Goal: Task Accomplishment & Management: Manage account settings

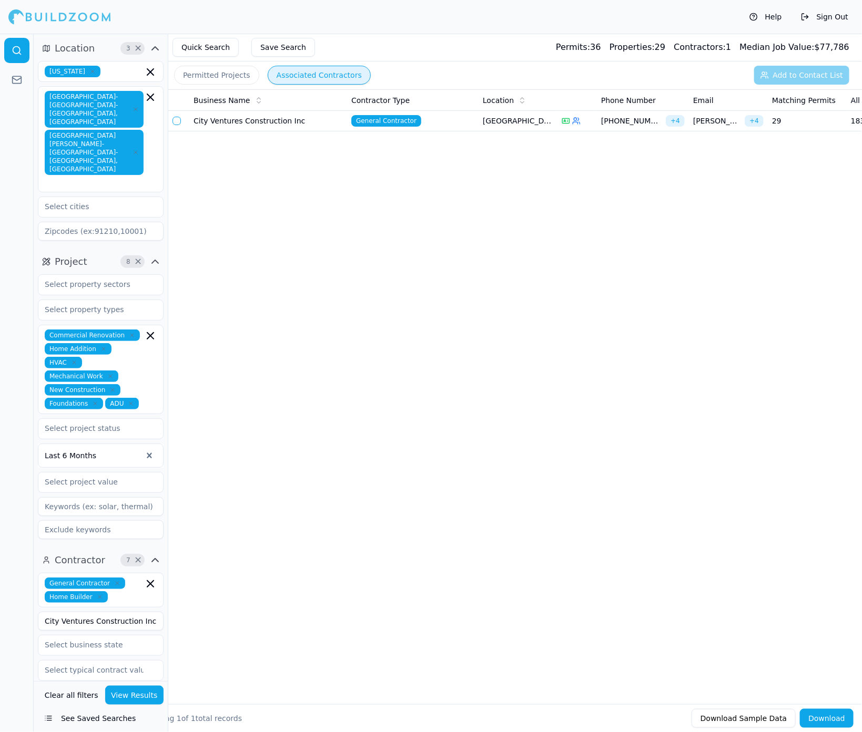
click at [178, 123] on button "button" at bounding box center [176, 121] width 8 height 8
click at [678, 77] on button "Add to Contact List (1)" at bounding box center [795, 75] width 108 height 19
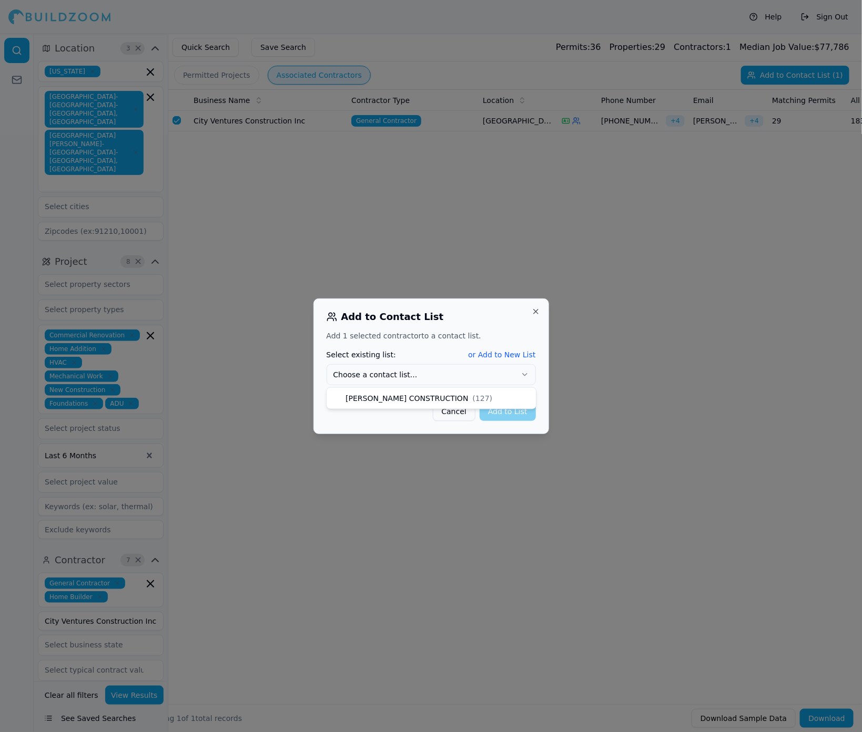
click at [503, 376] on button "Choose a contact list..." at bounding box center [430, 374] width 209 height 21
click at [517, 416] on button "Add to List" at bounding box center [507, 411] width 56 height 19
click at [536, 318] on div "Add to Contact List Add 1 selected contractor to a contact list. Select existin…" at bounding box center [431, 367] width 236 height 136
click at [533, 310] on button "Close" at bounding box center [536, 312] width 8 height 8
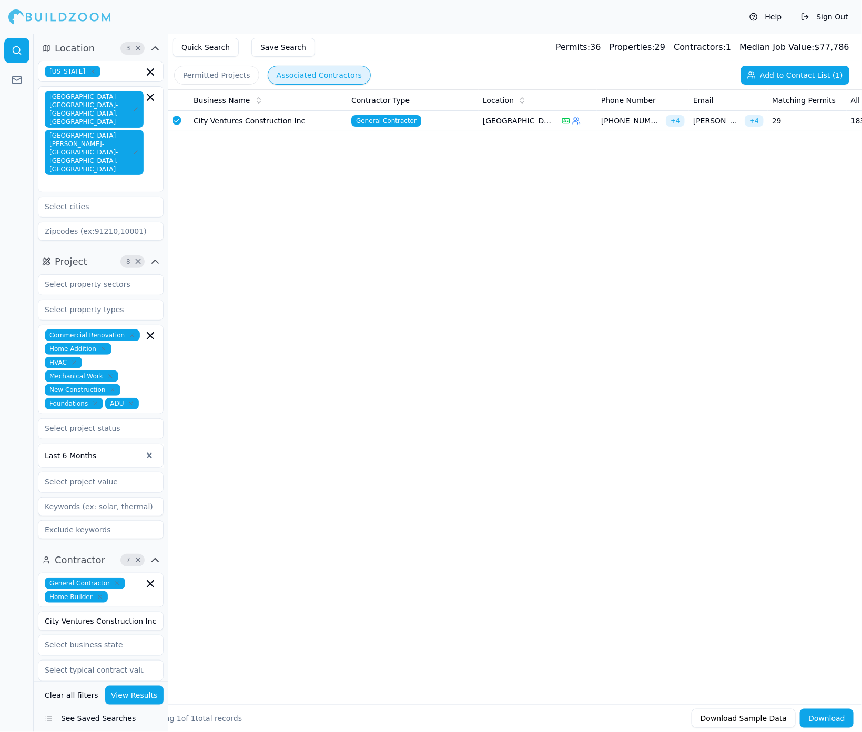
click at [284, 49] on button "Save Search" at bounding box center [283, 47] width 64 height 19
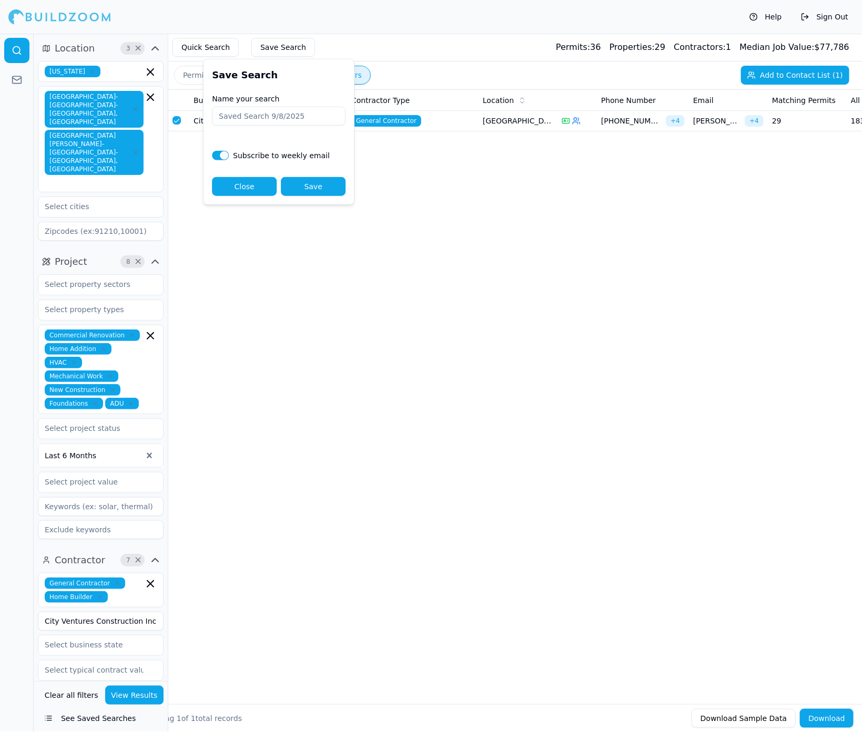
click at [191, 51] on button "Quick Search" at bounding box center [205, 47] width 66 height 19
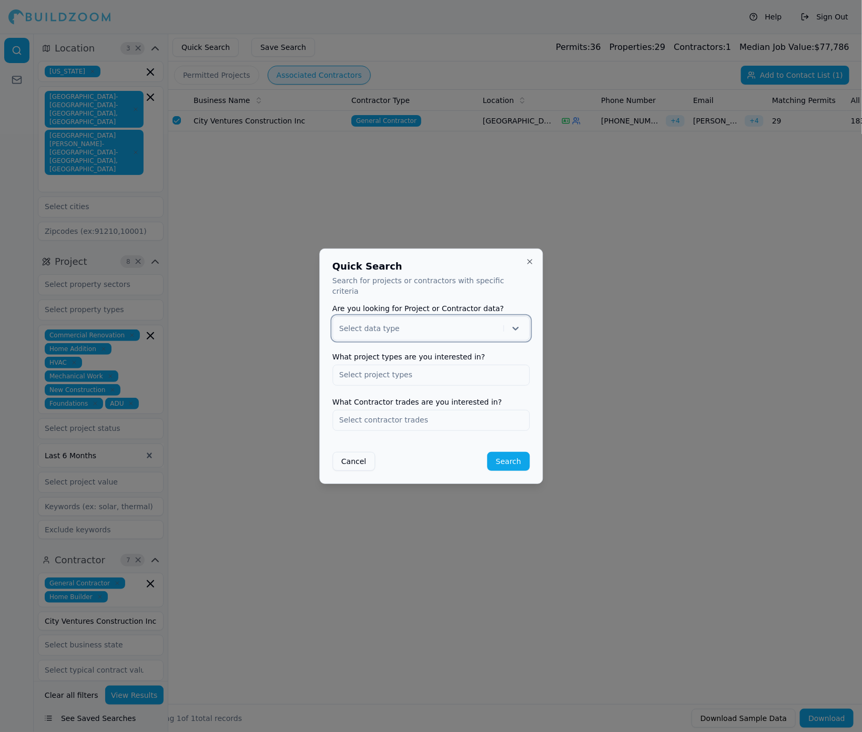
click at [520, 270] on h2 "Quick Search" at bounding box center [430, 266] width 197 height 9
click at [521, 281] on p "Search for projects or contractors with specific criteria" at bounding box center [430, 285] width 197 height 21
click at [529, 266] on button "Close" at bounding box center [529, 262] width 8 height 8
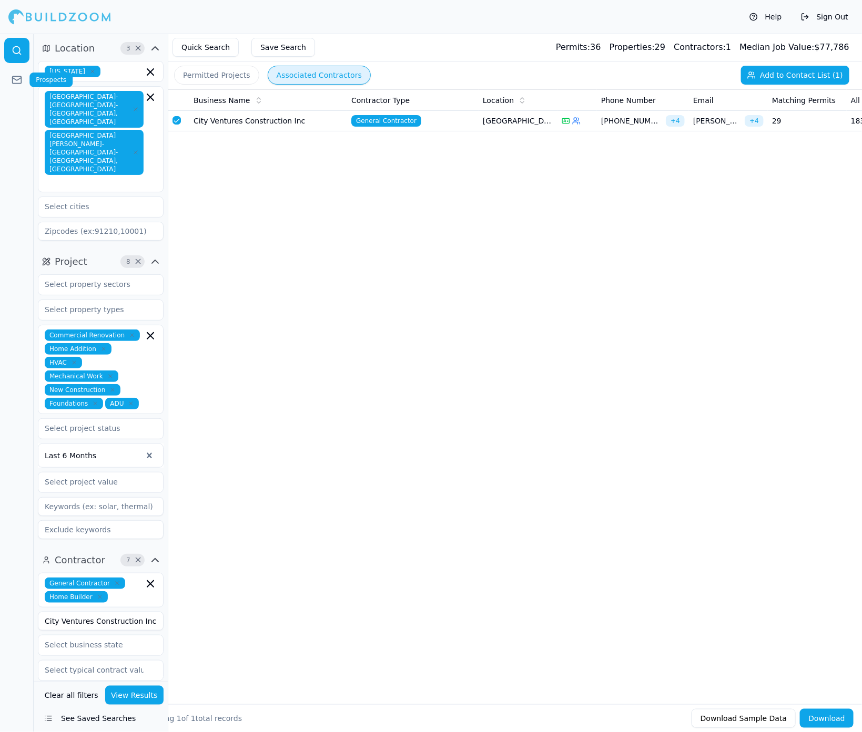
click at [11, 81] on link at bounding box center [16, 79] width 25 height 25
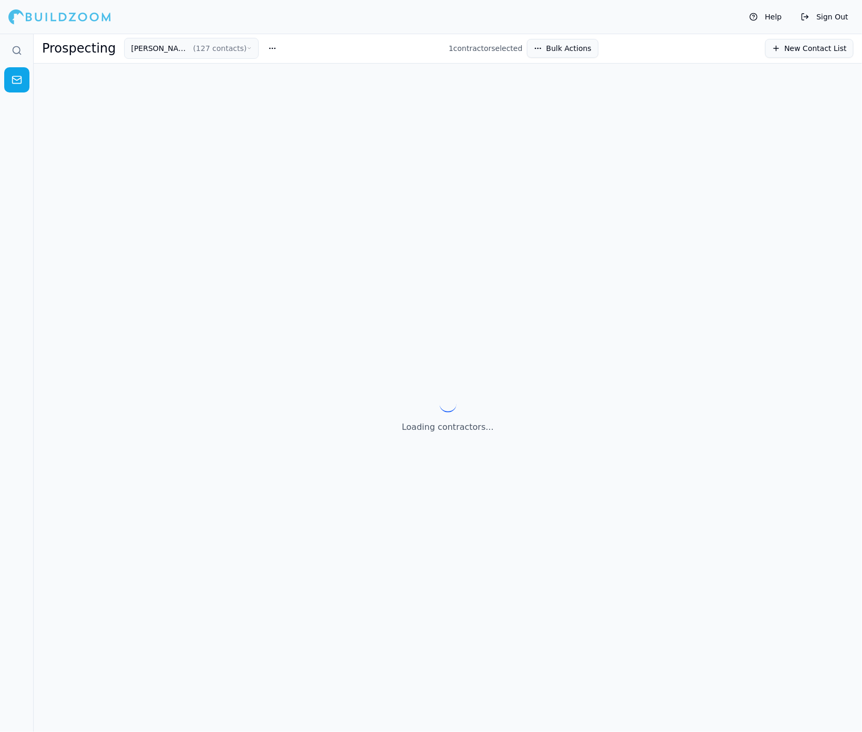
click at [206, 49] on button "[PERSON_NAME] CONSTRUCTION ( 127 contacts )" at bounding box center [191, 48] width 135 height 21
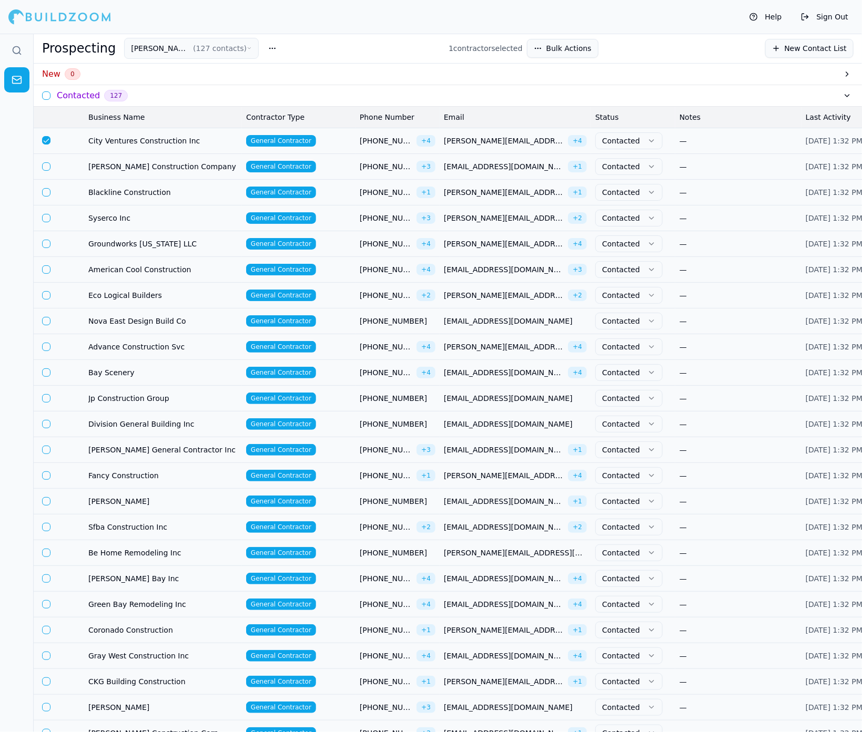
click at [53, 76] on h3 "New" at bounding box center [51, 74] width 18 height 13
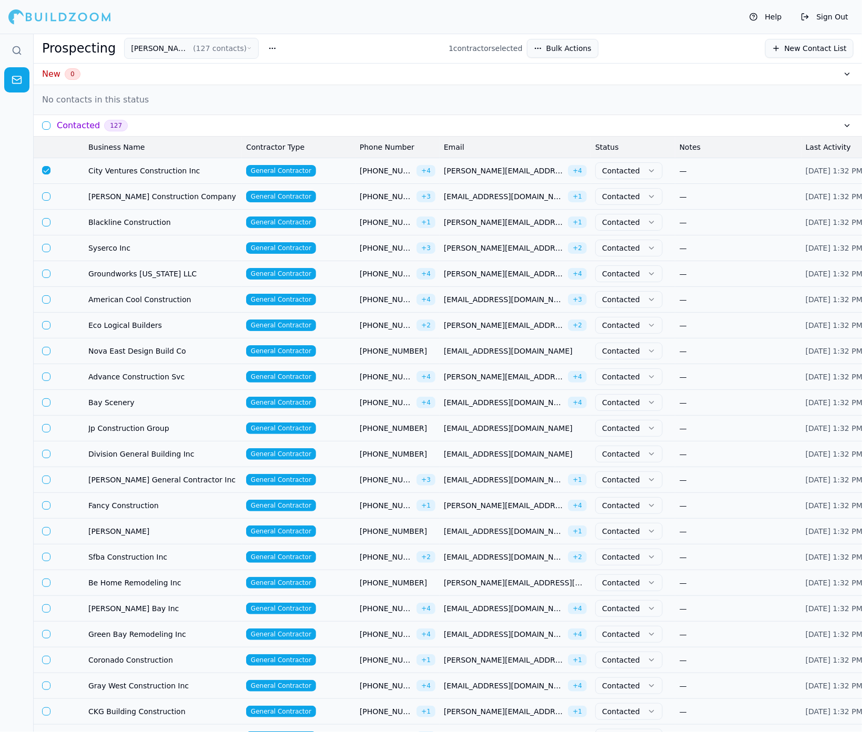
click at [47, 196] on button "button" at bounding box center [46, 196] width 8 height 8
click at [47, 203] on td at bounding box center [46, 196] width 25 height 26
click at [175, 206] on td "[PERSON_NAME] Construction Company" at bounding box center [163, 196] width 158 height 26
click at [172, 197] on body "Help Sign Out Prospecting [PERSON_NAME] CONSTRUCTION ( 127 contacts ) 2 contrac…" at bounding box center [431, 383] width 862 height 699
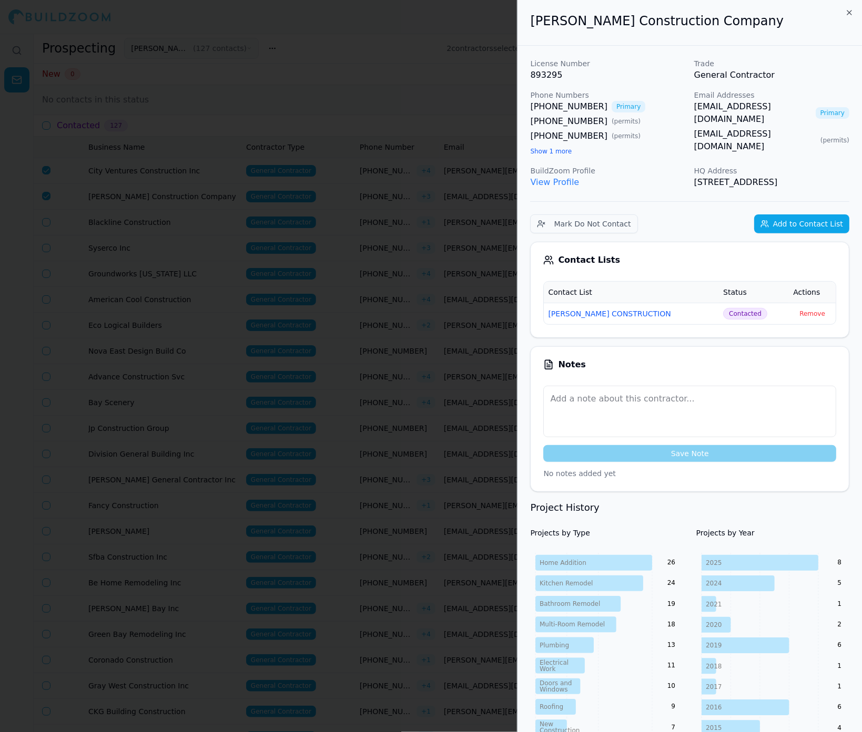
click at [678, 320] on span "Contacted" at bounding box center [745, 314] width 44 height 12
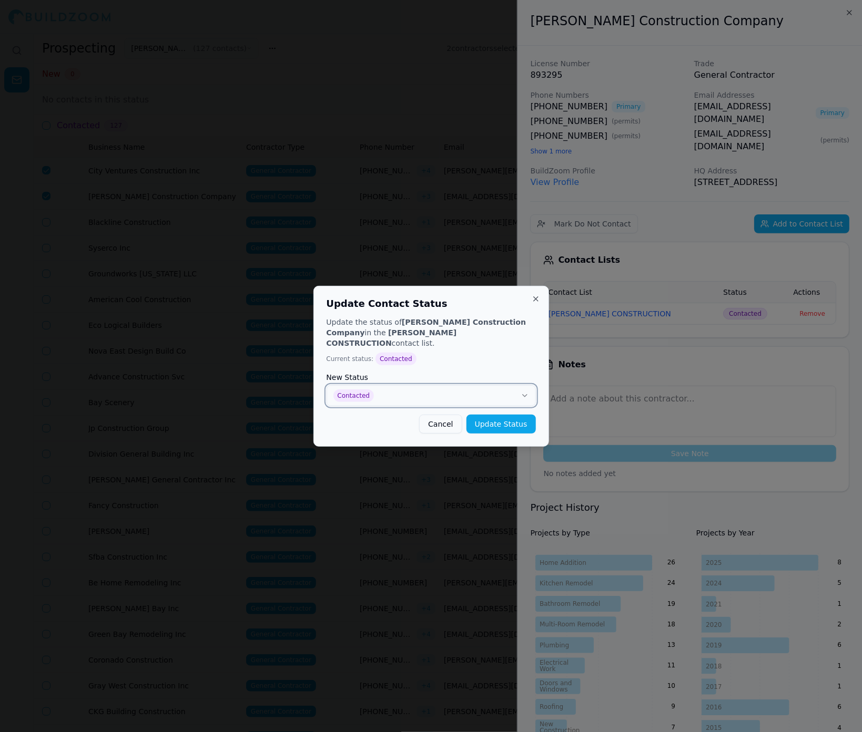
click at [485, 398] on button "Contacted" at bounding box center [430, 395] width 209 height 21
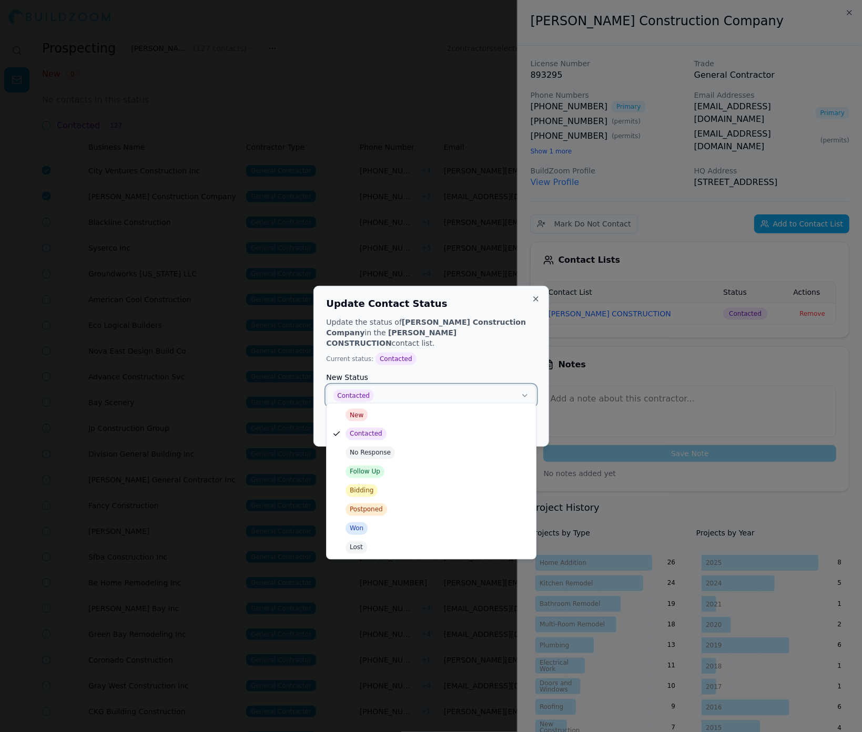
click at [534, 303] on button "Close" at bounding box center [536, 299] width 8 height 8
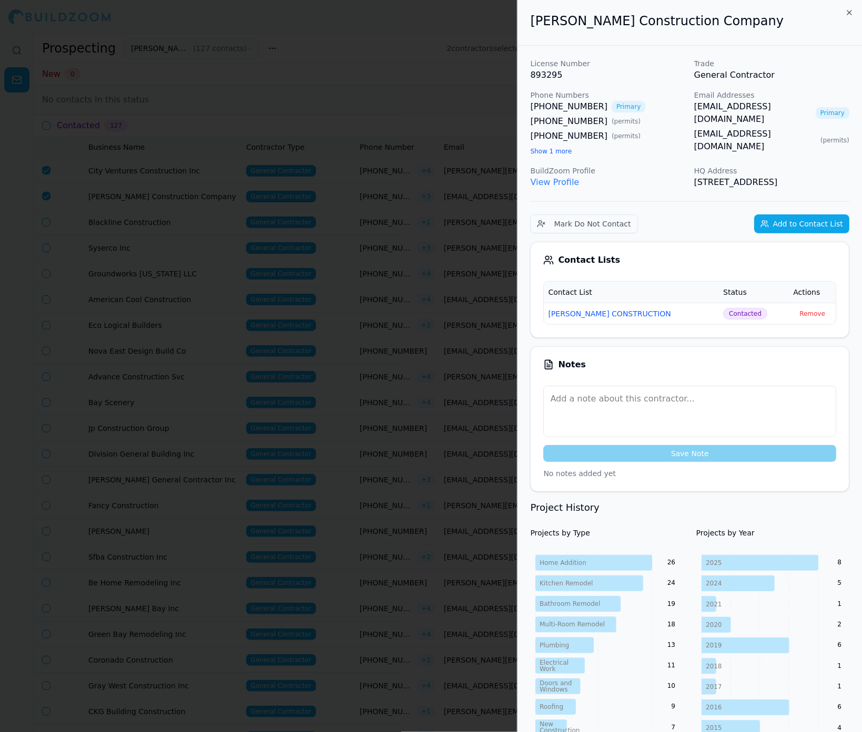
click at [205, 282] on div at bounding box center [431, 366] width 862 height 732
